Goal: Task Accomplishment & Management: Use online tool/utility

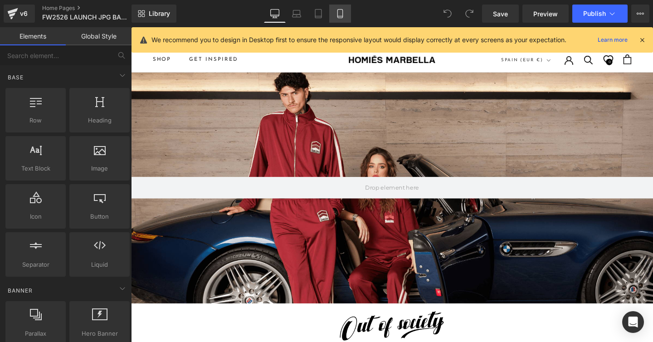
drag, startPoint x: 341, startPoint y: 16, endPoint x: 70, endPoint y: 108, distance: 286.7
click at [341, 16] on icon at bounding box center [339, 13] width 9 height 9
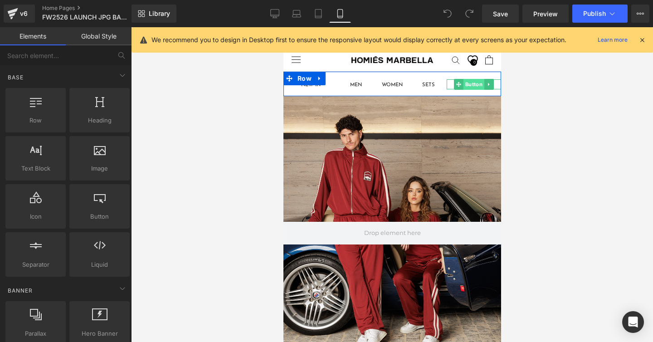
click at [469, 85] on span "Button" at bounding box center [473, 84] width 21 height 11
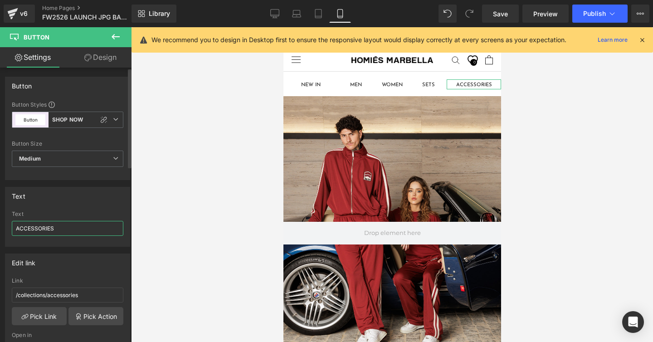
click at [39, 228] on input "ACCESSORIES" at bounding box center [68, 228] width 112 height 15
type input "KIDS"
click at [68, 295] on input "/collections/accessories" at bounding box center [68, 294] width 112 height 15
click at [64, 295] on input "/collections/accessories" at bounding box center [68, 294] width 112 height 15
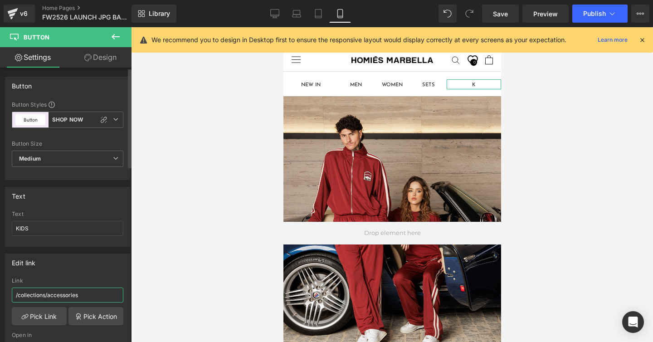
click at [64, 295] on input "/collections/accessories" at bounding box center [68, 294] width 112 height 15
click at [48, 295] on input "/collections/accessories" at bounding box center [68, 294] width 112 height 15
type input "/collections/kids"
click at [39, 319] on link "Pick Link" at bounding box center [39, 316] width 55 height 18
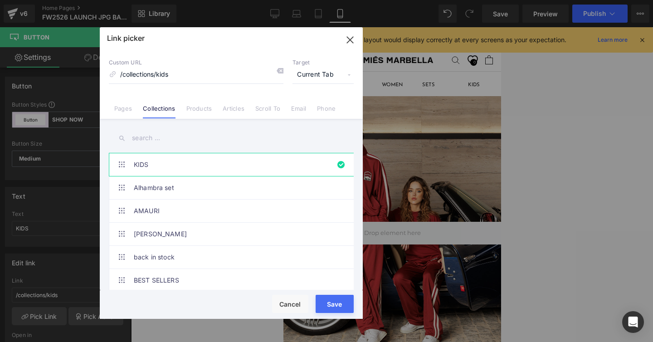
click at [321, 297] on button "Save" at bounding box center [335, 304] width 38 height 18
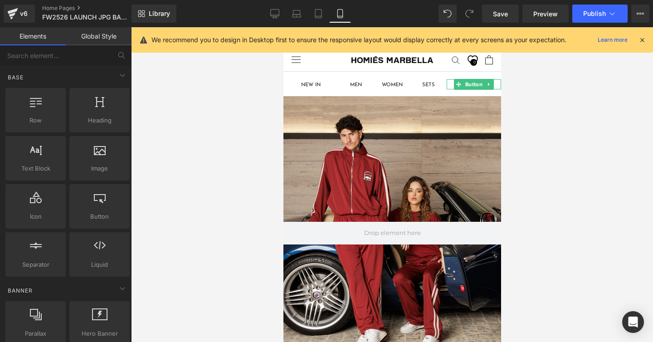
click at [236, 203] on div at bounding box center [392, 184] width 522 height 315
click at [303, 191] on div at bounding box center [392, 232] width 218 height 273
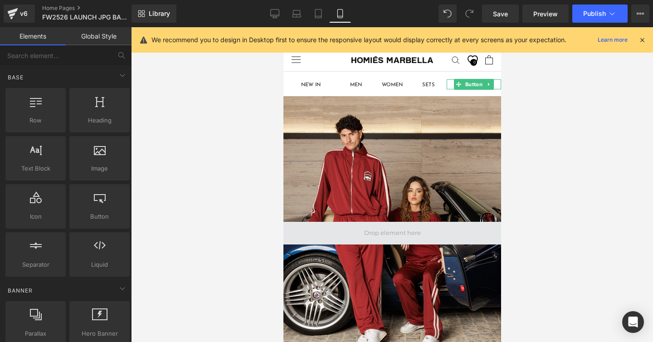
click at [384, 223] on span at bounding box center [392, 233] width 218 height 23
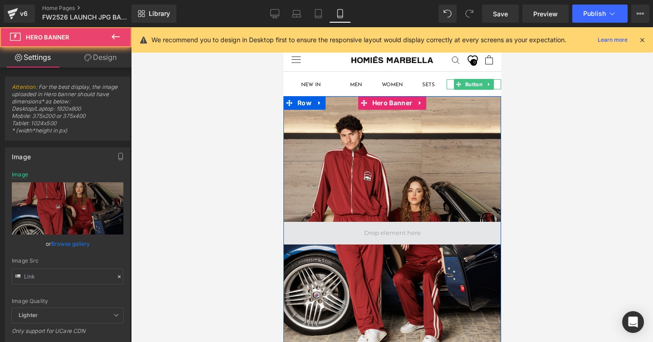
type input "[URL][DOMAIN_NAME]"
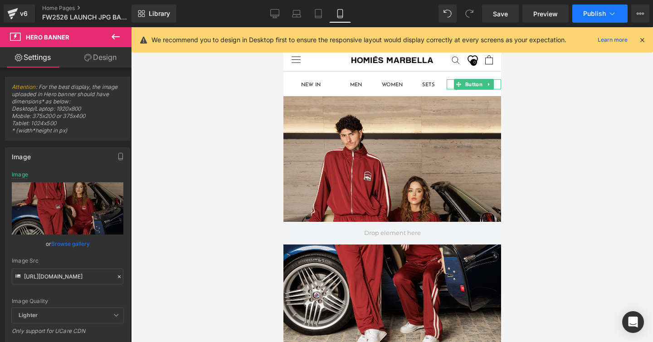
click at [591, 18] on button "Publish" at bounding box center [599, 14] width 55 height 18
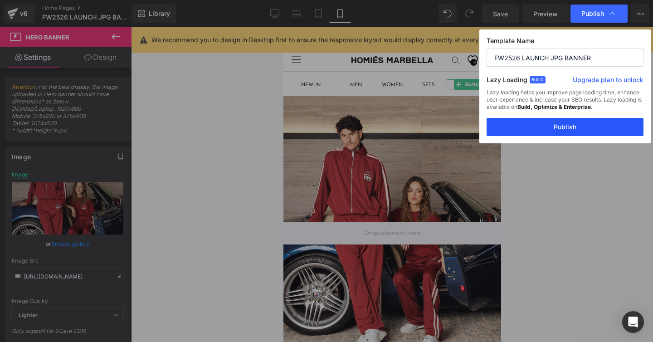
click at [568, 129] on button "Publish" at bounding box center [564, 127] width 157 height 18
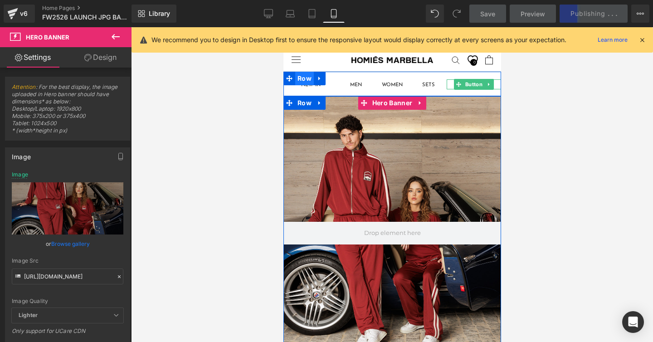
click at [310, 85] on span "Row" at bounding box center [304, 79] width 19 height 14
